Goal: Information Seeking & Learning: Learn about a topic

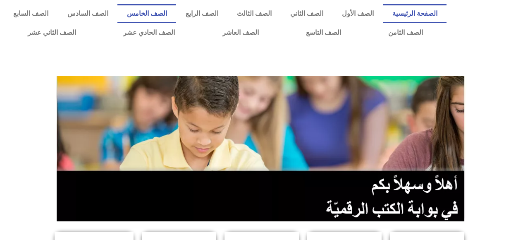
click at [176, 13] on link "الصف الخامس" at bounding box center [147, 13] width 59 height 19
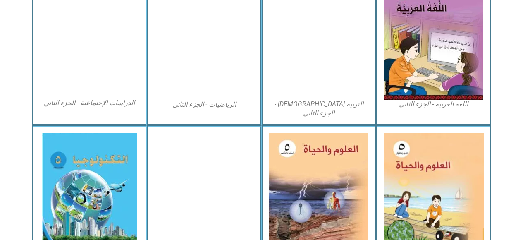
scroll to position [459, 0]
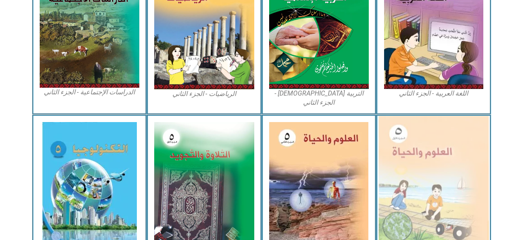
click at [419, 176] on img at bounding box center [434, 183] width 110 height 135
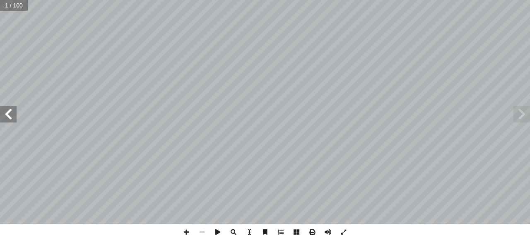
click at [8, 117] on span at bounding box center [8, 114] width 17 height 17
click at [12, 115] on span at bounding box center [8, 114] width 17 height 17
click at [7, 117] on span at bounding box center [8, 114] width 17 height 17
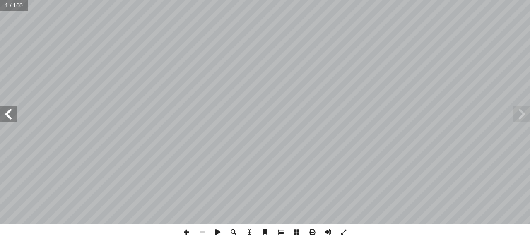
click at [7, 113] on span at bounding box center [8, 114] width 17 height 17
click at [10, 114] on span at bounding box center [8, 114] width 17 height 17
click at [8, 114] on span at bounding box center [8, 114] width 17 height 17
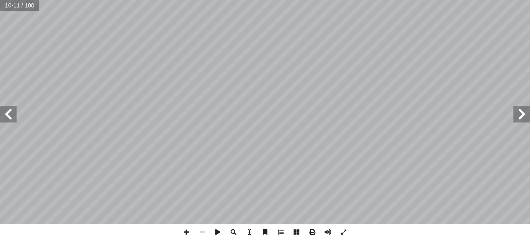
click at [8, 116] on span at bounding box center [8, 114] width 17 height 17
click at [5, 118] on span at bounding box center [8, 114] width 17 height 17
click at [7, 116] on span at bounding box center [8, 114] width 17 height 17
click at [4, 115] on span at bounding box center [8, 114] width 17 height 17
click at [3, 116] on span at bounding box center [8, 114] width 17 height 17
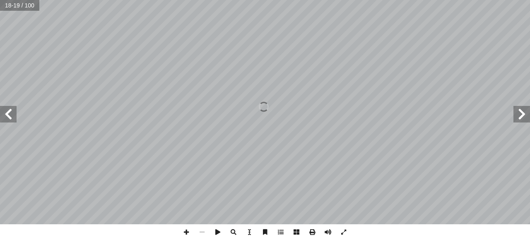
click at [10, 113] on span at bounding box center [8, 114] width 17 height 17
click at [11, 113] on span at bounding box center [8, 114] width 17 height 17
click at [12, 115] on span at bounding box center [8, 114] width 17 height 17
click at [11, 111] on span at bounding box center [8, 114] width 17 height 17
click at [9, 115] on span at bounding box center [8, 114] width 17 height 17
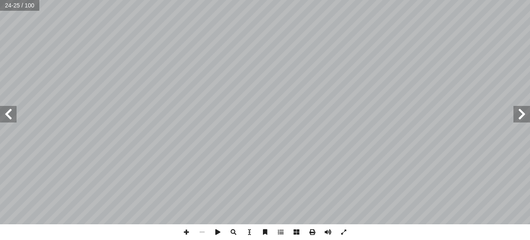
click at [10, 113] on span at bounding box center [8, 114] width 17 height 17
click at [7, 107] on span at bounding box center [8, 114] width 17 height 17
click at [9, 113] on span at bounding box center [8, 114] width 17 height 17
click at [521, 117] on span at bounding box center [521, 114] width 17 height 17
click at [7, 111] on span at bounding box center [8, 114] width 17 height 17
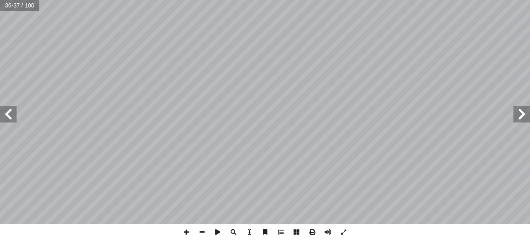
click at [525, 114] on span at bounding box center [521, 114] width 17 height 17
